Goal: Use online tool/utility

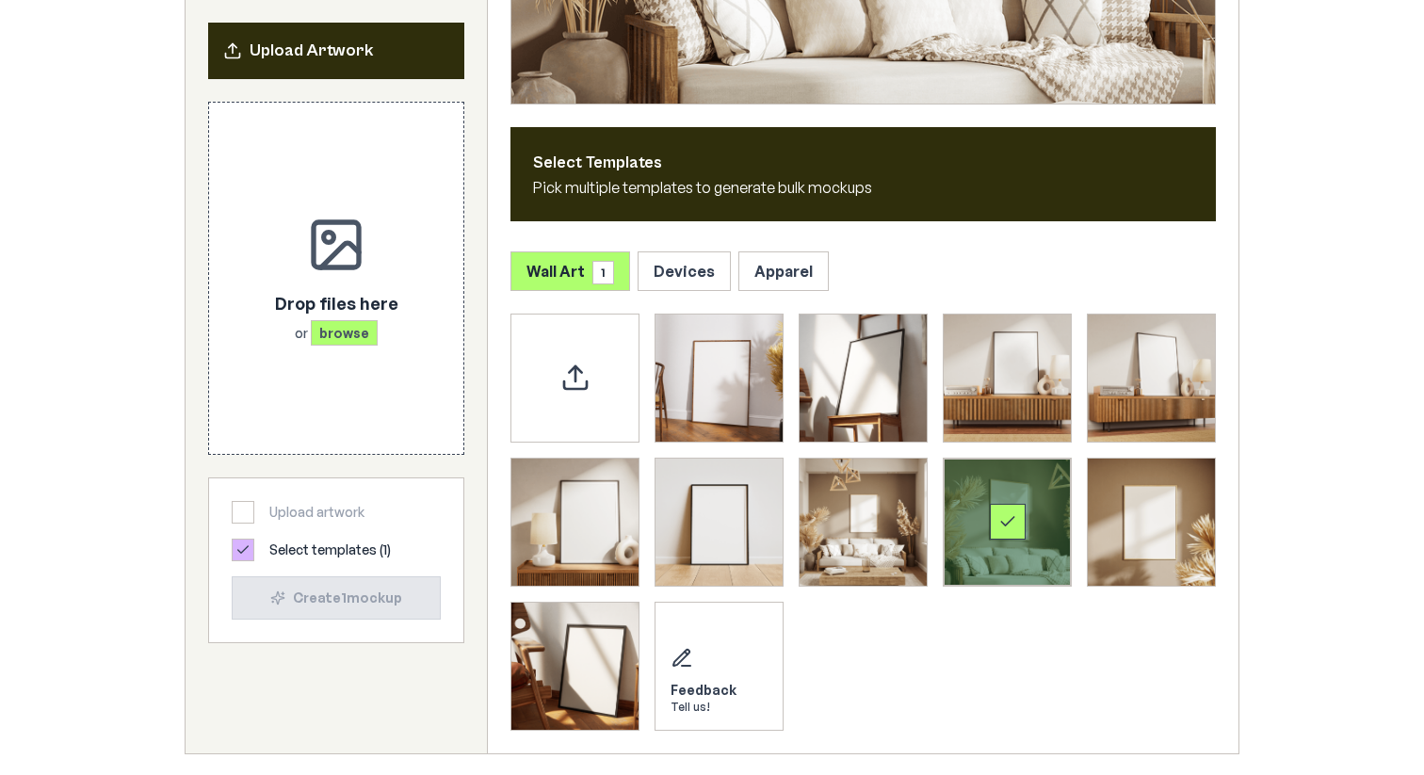
scroll to position [781, 0]
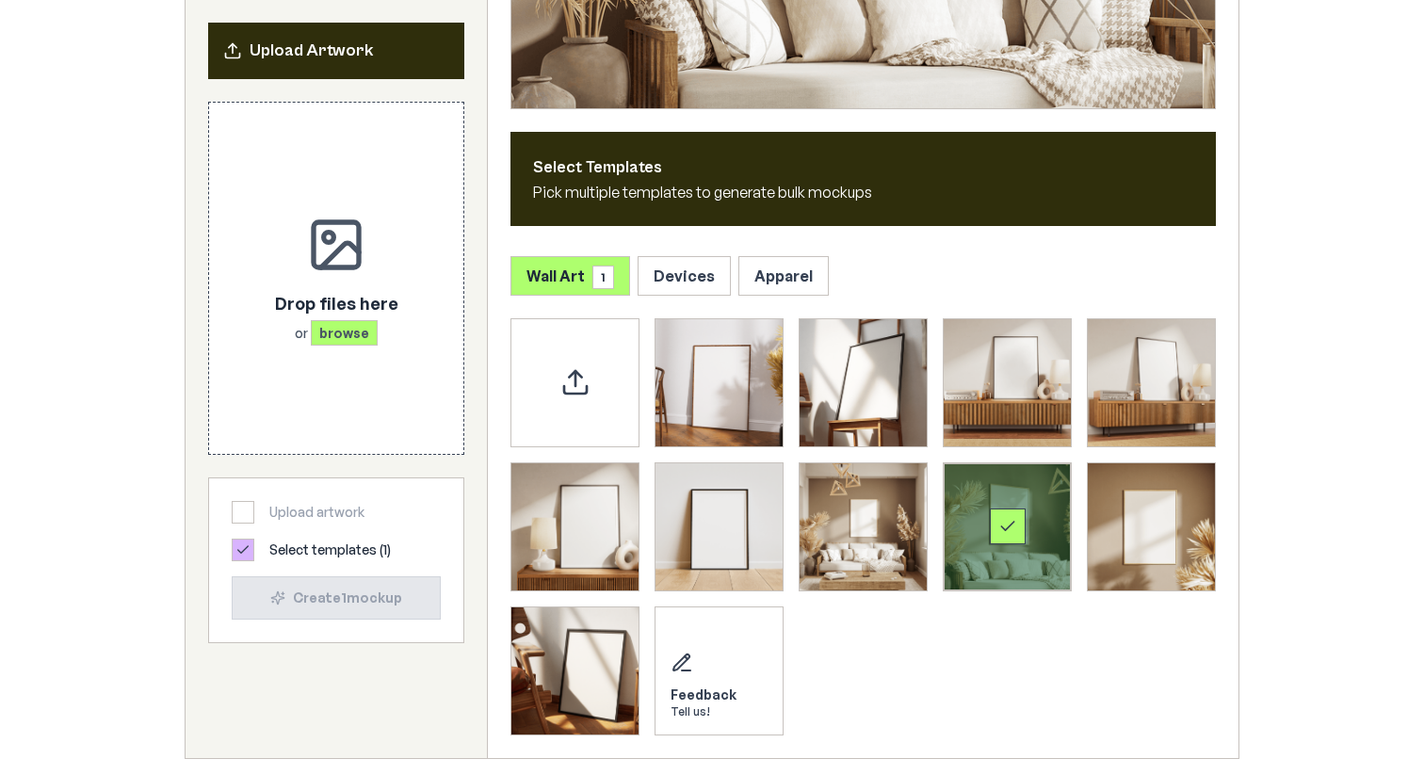
click at [996, 489] on div "Select template Framed Poster 8" at bounding box center [1007, 526] width 127 height 127
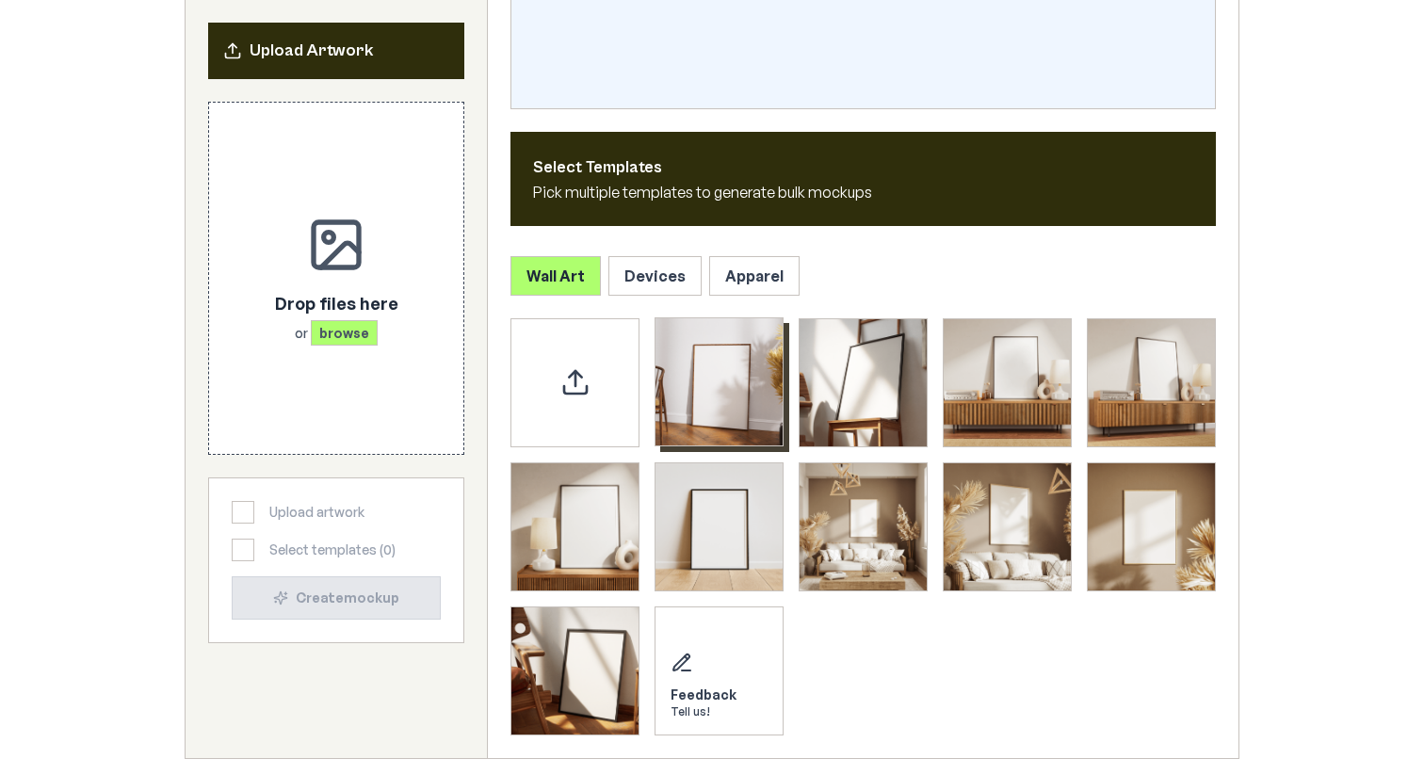
click at [726, 386] on img "Select template Framed Poster" at bounding box center [719, 381] width 127 height 127
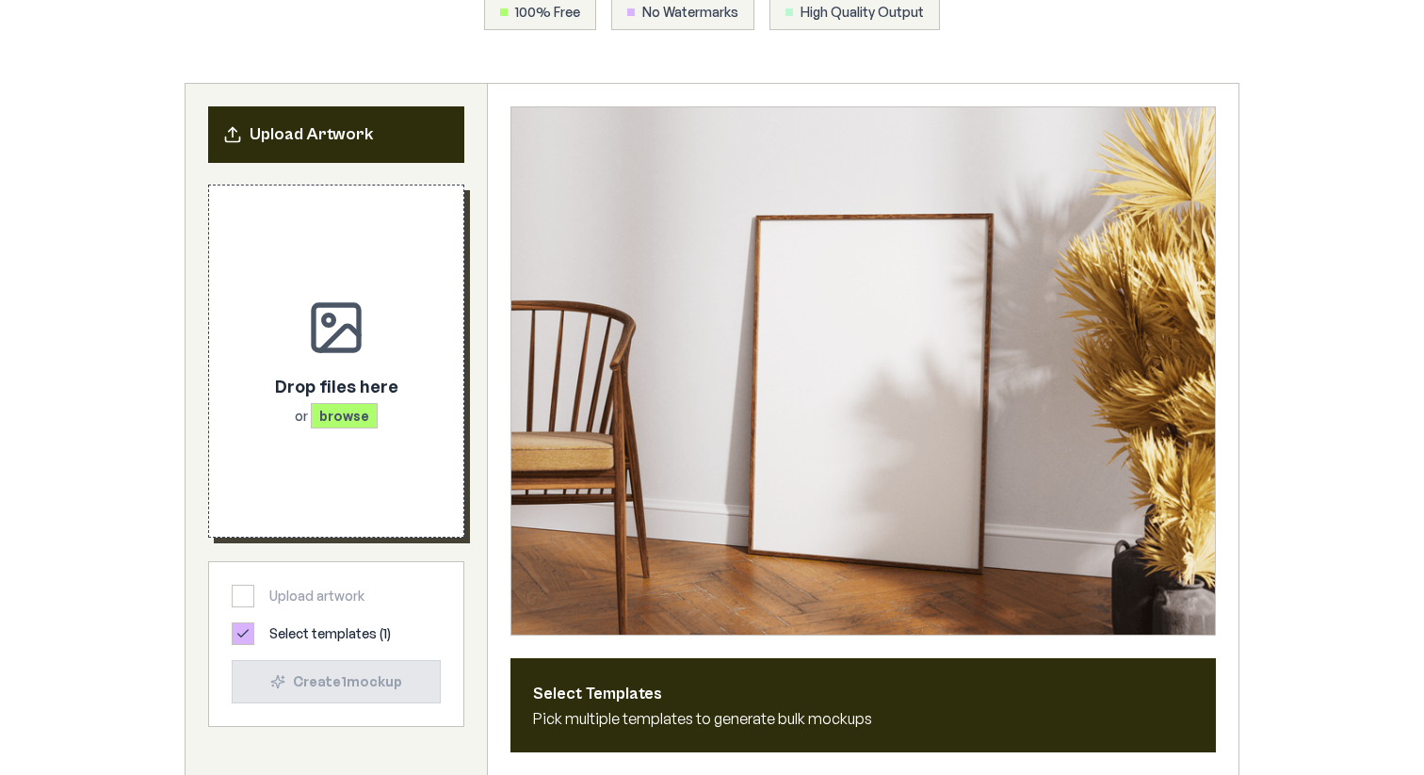
scroll to position [251, 0]
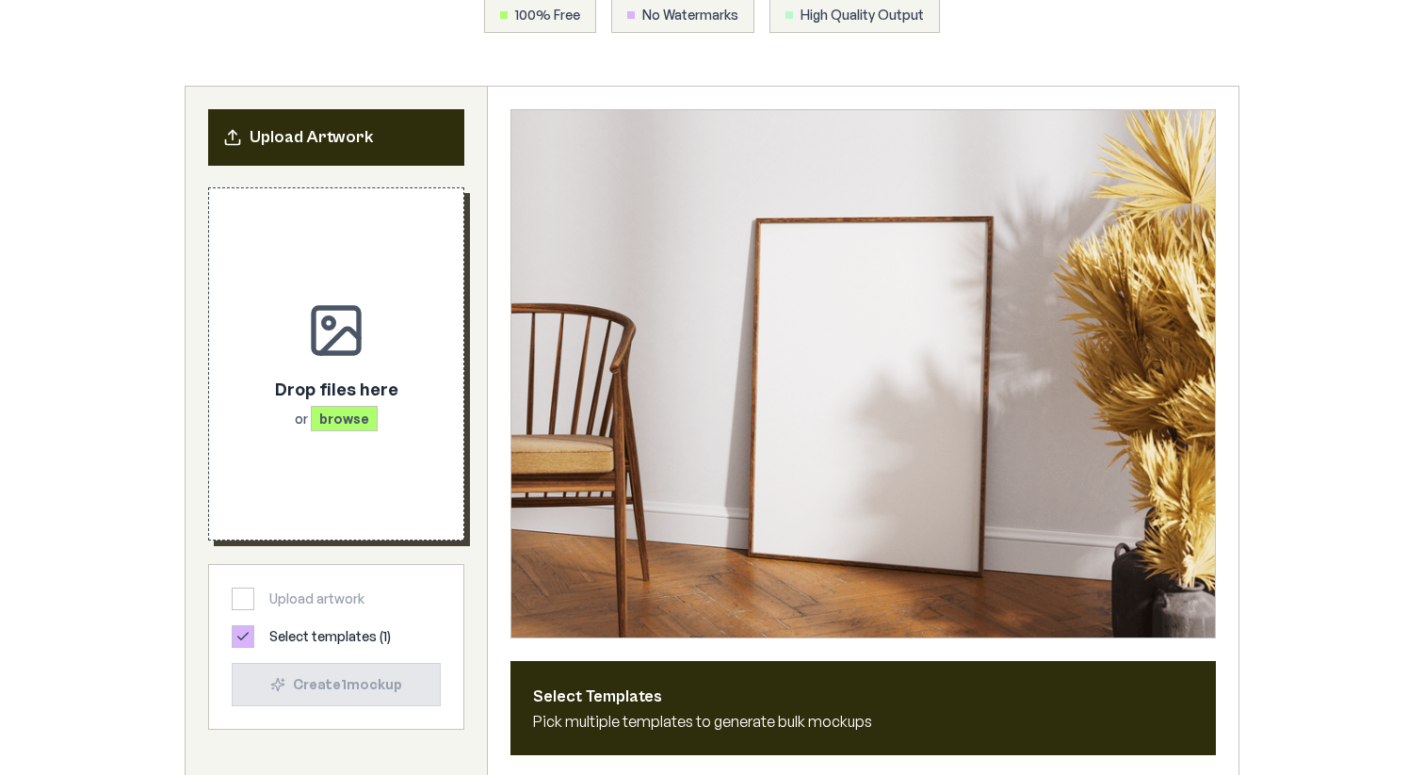
click at [317, 267] on div "Drop files here or browse" at bounding box center [336, 364] width 194 height 291
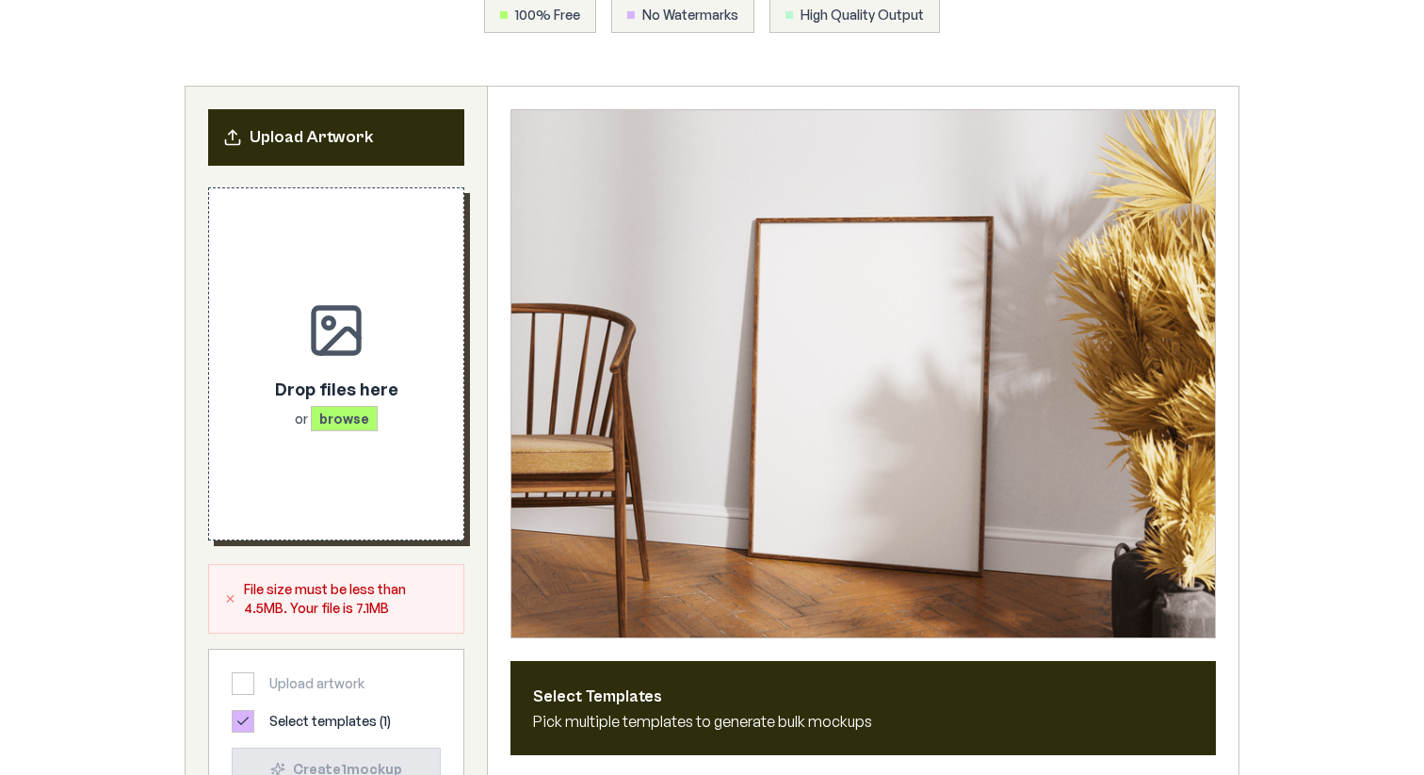
click at [345, 443] on div "Drop files here or browse" at bounding box center [336, 364] width 194 height 291
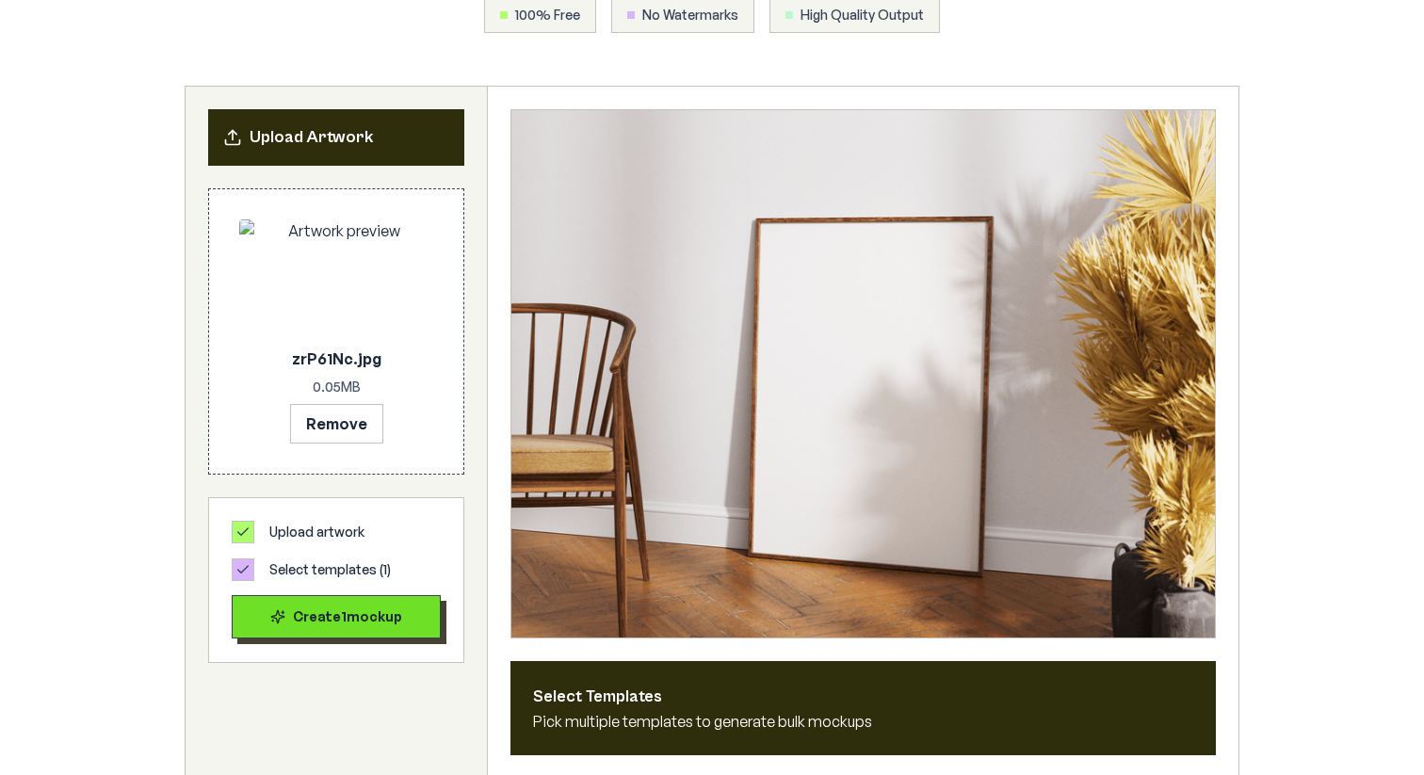
click at [335, 623] on div "Create 1 mockup" at bounding box center [336, 617] width 177 height 19
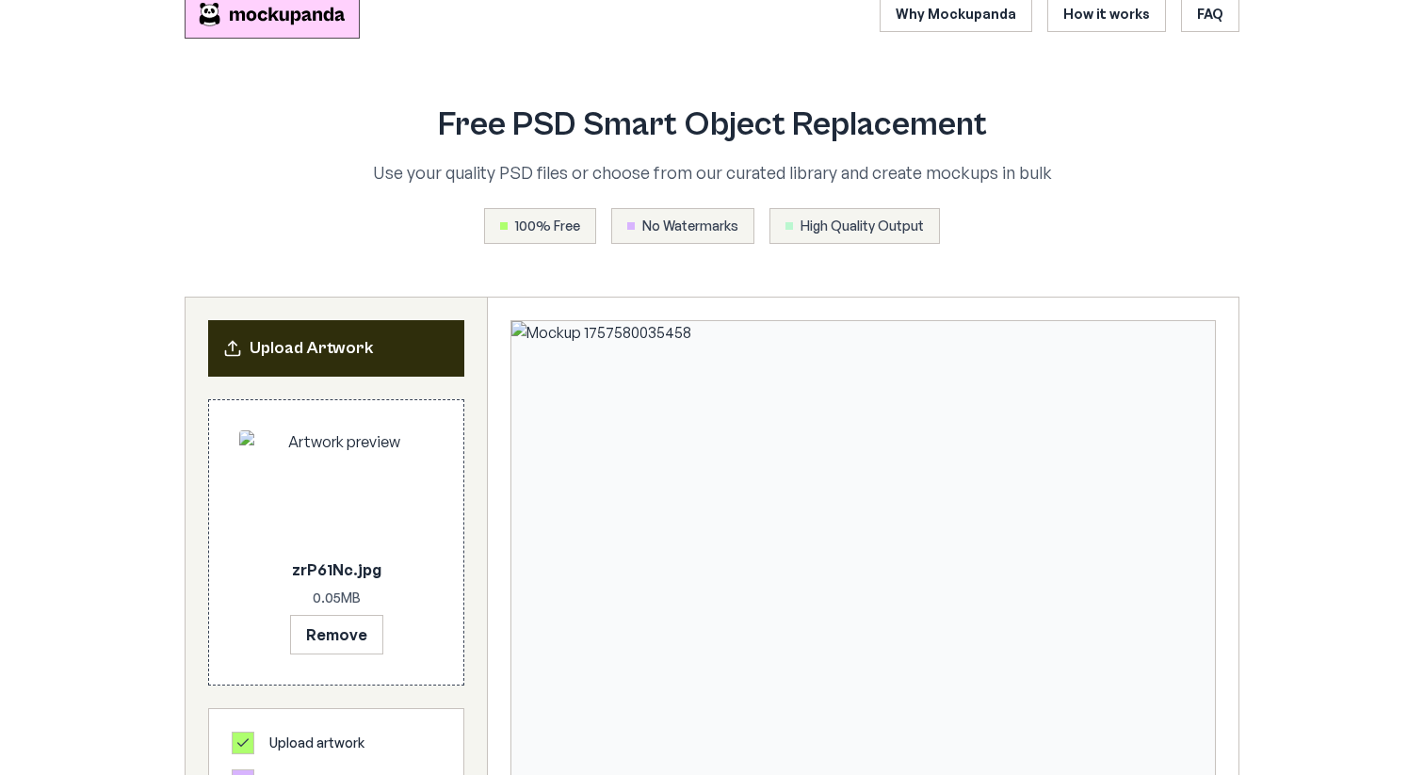
scroll to position [39, 0]
